Goal: Use online tool/utility: Utilize a website feature to perform a specific function

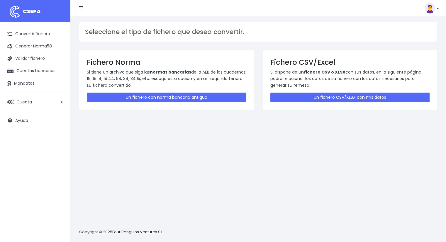
click at [388, 102] on div "Fichero CSV/Excel Si dispone de un fichero CSV o XLSX con sus datos, en la sigu…" at bounding box center [350, 80] width 175 height 60
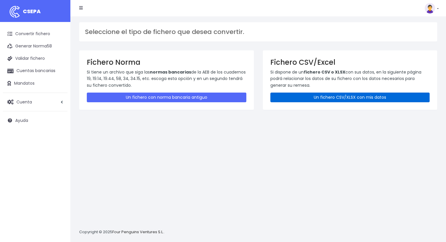
click at [385, 99] on link "Un fichero CSV/XLSX con mis datos" at bounding box center [349, 98] width 159 height 10
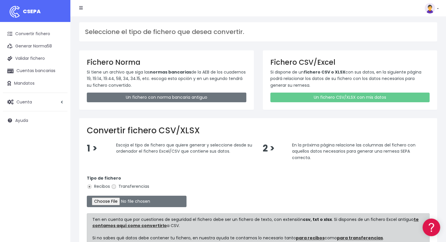
click at [115, 188] on input "Transferencias" at bounding box center [113, 186] width 5 height 5
radio input "true"
click at [97, 190] on div "Tipo de fichero Recibos Transferencias" at bounding box center [258, 183] width 343 height 16
click at [97, 187] on label "Recibos" at bounding box center [98, 186] width 23 height 6
click at [92, 187] on input "Recibos" at bounding box center [89, 186] width 5 height 5
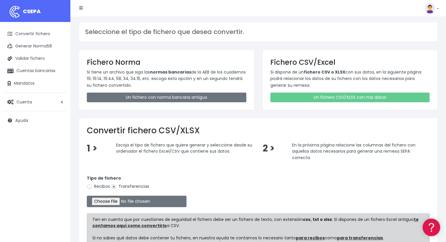
radio input "true"
click at [111, 201] on input "file" at bounding box center [137, 201] width 100 height 11
type input "C:\fakepath\CUOTA 1.xlsx"
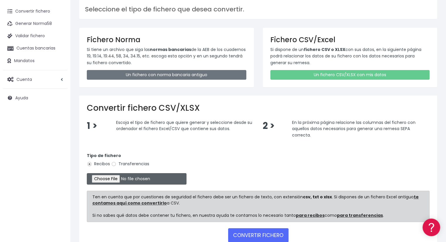
scroll to position [59, 0]
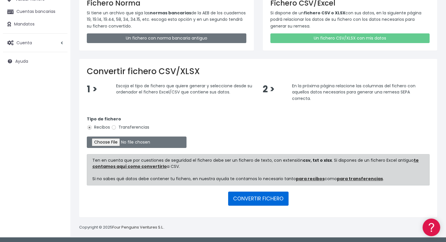
click at [254, 192] on button "CONVERTIR FICHERO" at bounding box center [258, 199] width 60 height 14
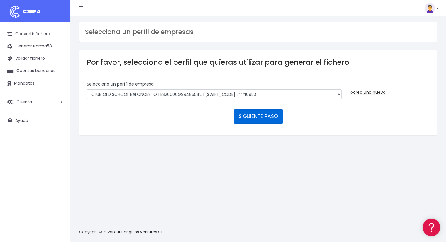
click at [258, 116] on button "SIGUIENTE PASO" at bounding box center [258, 116] width 49 height 14
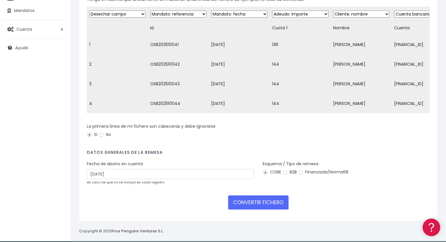
scroll to position [81, 0]
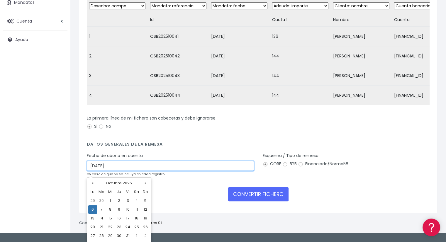
click at [132, 171] on input "06/10/2025" at bounding box center [170, 166] width 167 height 10
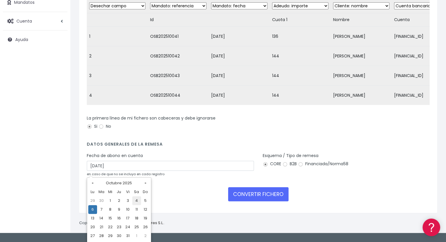
click at [138, 201] on td "4" at bounding box center [136, 200] width 9 height 9
type input "04/10/2025"
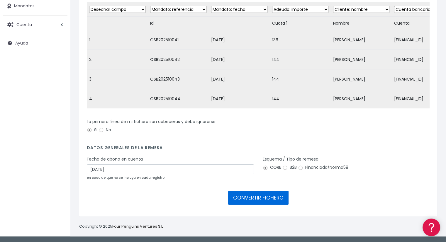
click at [240, 197] on button "CONVERTIR FICHERO" at bounding box center [258, 198] width 60 height 14
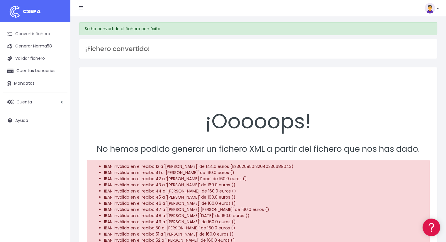
click at [38, 32] on link "Convertir fichero" at bounding box center [35, 34] width 64 height 12
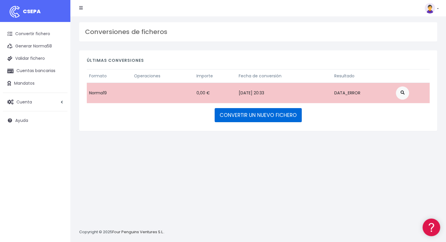
click at [265, 117] on link "CONVERTIR UN NUEVO FICHERO" at bounding box center [258, 115] width 87 height 14
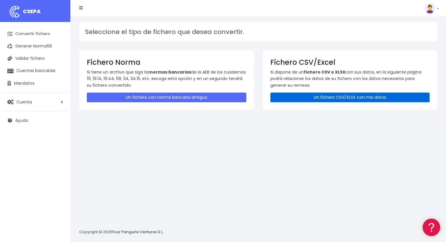
click at [287, 94] on link "Un fichero CSV/XLSX con mis datos" at bounding box center [349, 98] width 159 height 10
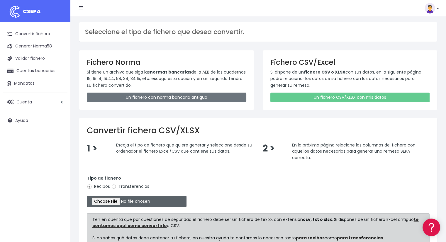
click at [111, 204] on input "file" at bounding box center [137, 201] width 100 height 11
type input "C:\fakepath\CUOTA 1.xlsx"
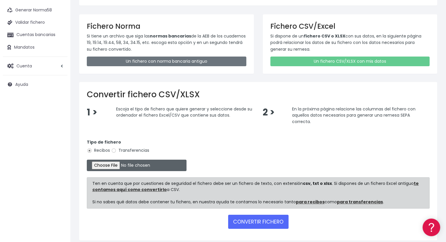
scroll to position [59, 0]
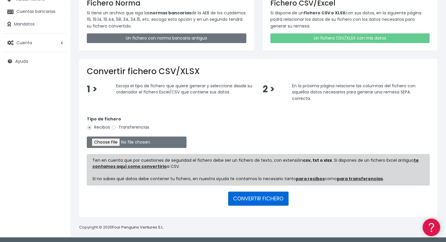
click at [258, 201] on button "CONVERTIR FICHERO" at bounding box center [258, 199] width 60 height 14
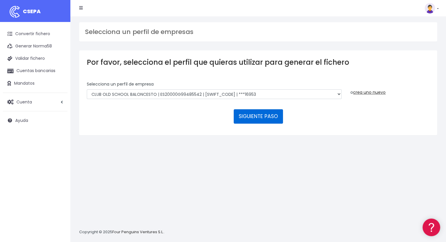
click at [253, 114] on button "SIGUIENTE PASO" at bounding box center [258, 116] width 49 height 14
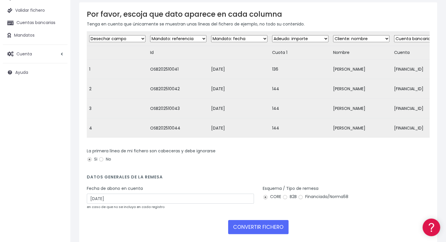
scroll to position [81, 0]
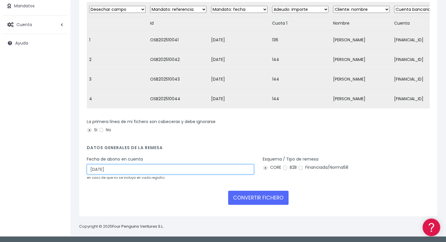
click at [113, 169] on input "[DATE]" at bounding box center [170, 169] width 167 height 10
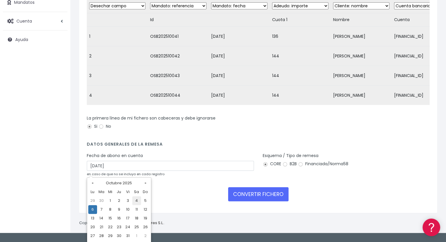
click at [134, 203] on td "4" at bounding box center [136, 200] width 9 height 9
type input "[DATE]"
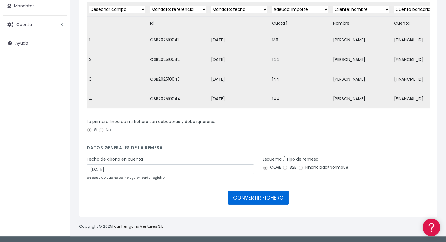
click at [274, 201] on button "CONVERTIR FICHERO" at bounding box center [258, 198] width 60 height 14
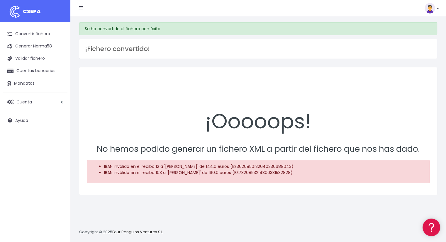
click at [276, 169] on li "IBAN inválido en el recibo 12 a '[PERSON_NAME]' de 144.0 euros (ES3620850132640…" at bounding box center [264, 167] width 320 height 6
click at [276, 169] on li "IBAN inválido en el recibo 12 a 'MARIA EVA VARGAS RIVAS' de 144.0 euros (ES3620…" at bounding box center [264, 167] width 320 height 6
copy li "ES3620850132640330689043"
click at [288, 173] on li "IBAN inválido en el recibo 103 a 'sandra Martinez Romanos' de 160.0 euros (ES73…" at bounding box center [264, 173] width 320 height 6
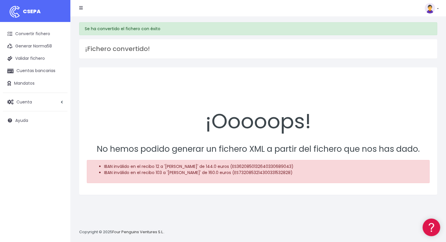
copy li "ES7320853214300331532828"
click at [37, 34] on link "Convertir fichero" at bounding box center [35, 34] width 64 height 12
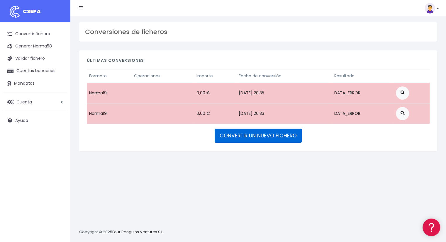
click at [252, 136] on link "CONVERTIR UN NUEVO FICHERO" at bounding box center [258, 136] width 87 height 14
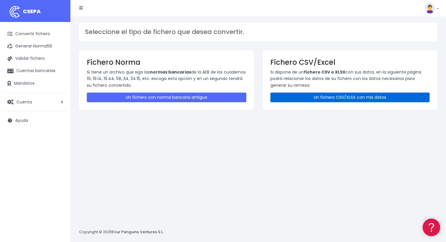
click at [281, 94] on link "Un fichero CSV/XLSX con mis datos" at bounding box center [349, 98] width 159 height 10
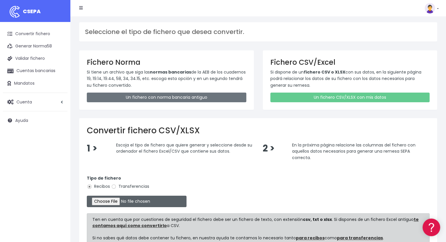
click at [114, 198] on input "file" at bounding box center [137, 201] width 100 height 11
type input "C:\fakepath\CUOTA 1.xlsx"
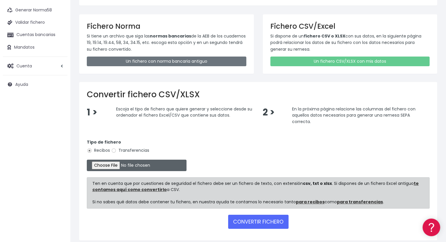
scroll to position [59, 0]
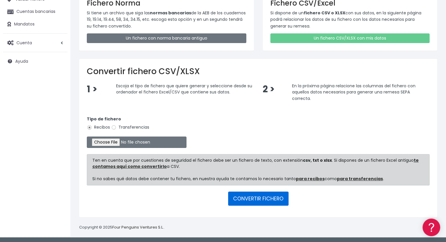
click at [252, 196] on button "CONVERTIR FICHERO" at bounding box center [258, 199] width 60 height 14
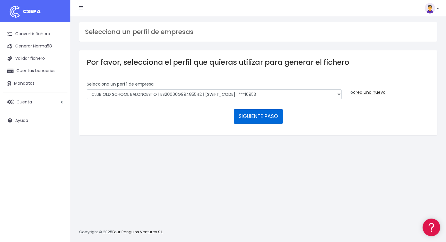
click at [249, 112] on button "SIGUIENTE PASO" at bounding box center [258, 116] width 49 height 14
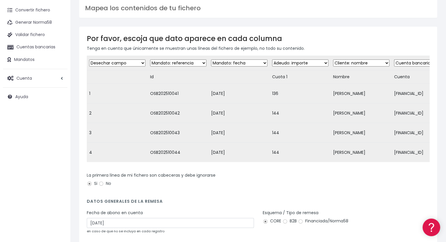
scroll to position [81, 0]
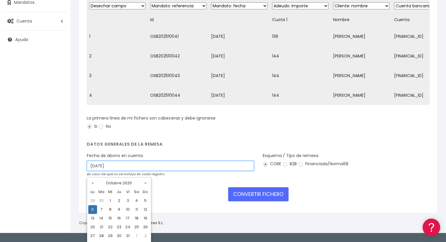
click at [123, 170] on input "[DATE]" at bounding box center [170, 166] width 167 height 10
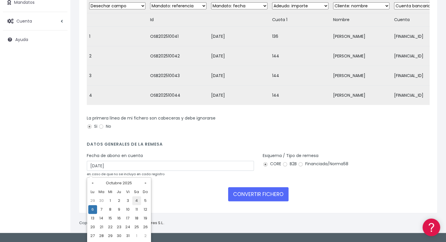
click at [135, 203] on td "4" at bounding box center [136, 200] width 9 height 9
type input "[DATE]"
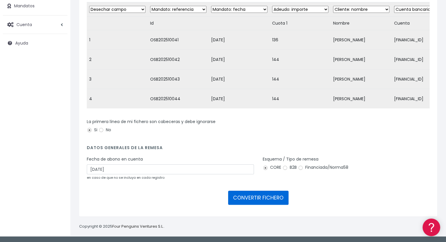
click at [260, 200] on button "CONVERTIR FICHERO" at bounding box center [258, 198] width 60 height 14
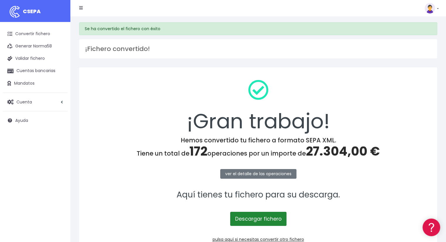
click at [264, 215] on link "Descargar fichero" at bounding box center [258, 219] width 56 height 14
